Goal: Task Accomplishment & Management: Manage account settings

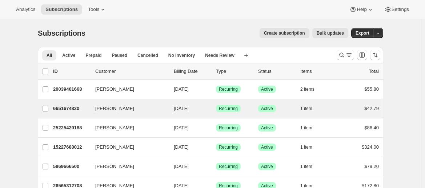
click at [126, 99] on div "[PERSON_NAME] 6651674820 [PERSON_NAME] [DATE] Success Recurring Success Active …" at bounding box center [210, 108] width 345 height 19
click at [154, 107] on icon "button" at bounding box center [155, 108] width 7 height 7
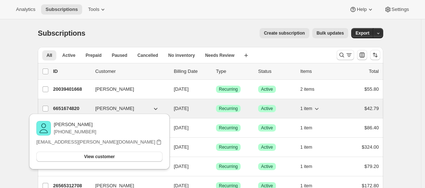
click at [177, 106] on span "[DATE]" at bounding box center [181, 107] width 15 height 5
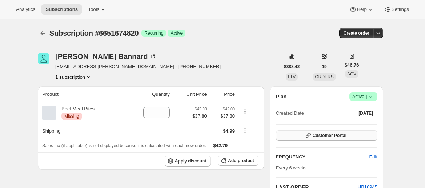
click at [331, 135] on span "Customer Portal" at bounding box center [330, 135] width 34 height 6
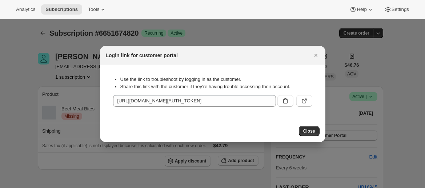
click at [351, 110] on div at bounding box center [212, 94] width 425 height 188
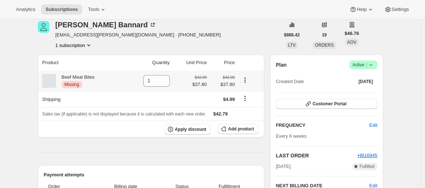
scroll to position [23, 0]
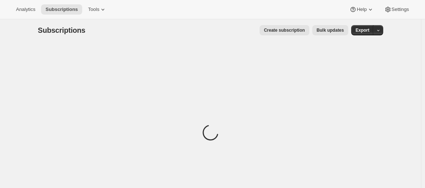
scroll to position [4, 0]
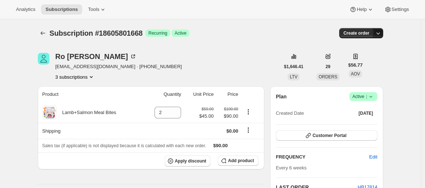
click at [380, 34] on icon "button" at bounding box center [377, 32] width 7 height 7
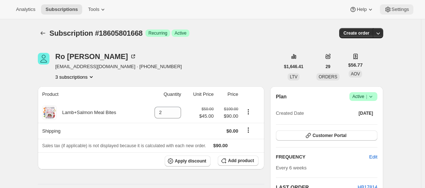
click at [397, 14] on button "Settings" at bounding box center [396, 9] width 33 height 10
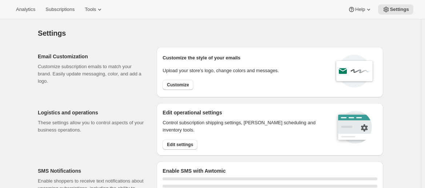
select select "22:00"
select select "07:00"
